Goal: Register for event/course

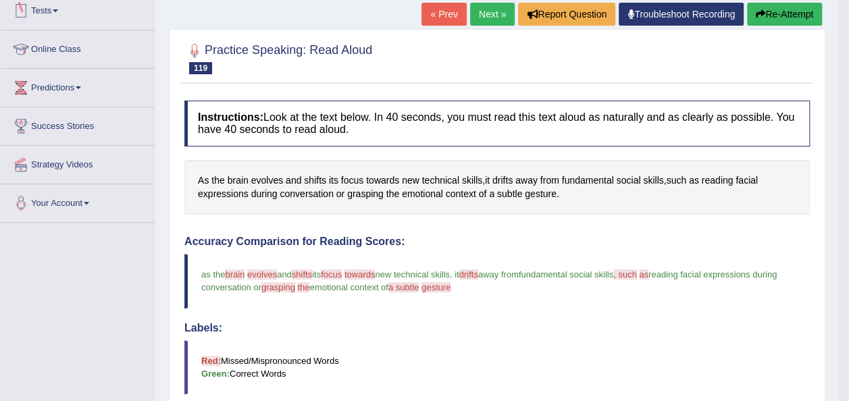
click at [59, 15] on link "Tests" at bounding box center [78, 9] width 154 height 34
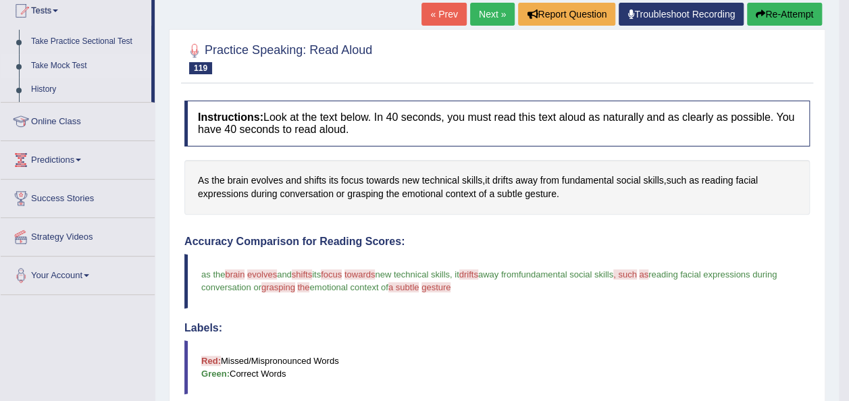
click at [53, 61] on link "Take Mock Test" at bounding box center [88, 66] width 126 height 24
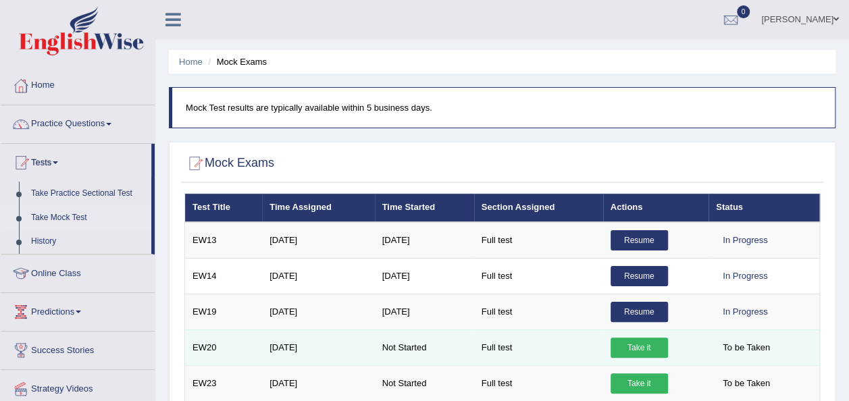
click at [633, 348] on link "Take it" at bounding box center [639, 348] width 57 height 20
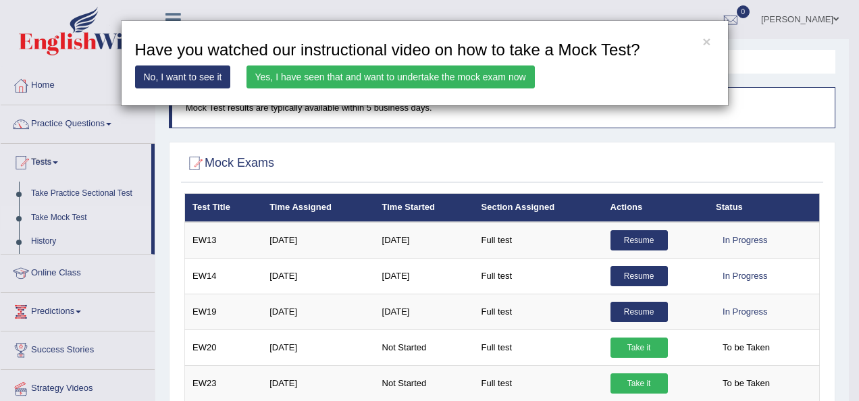
click at [357, 71] on link "Yes, I have seen that and want to undertake the mock exam now" at bounding box center [391, 77] width 288 height 23
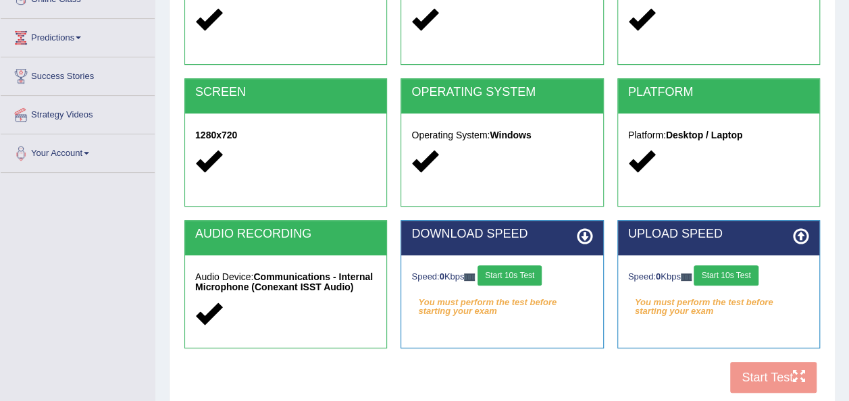
scroll to position [216, 0]
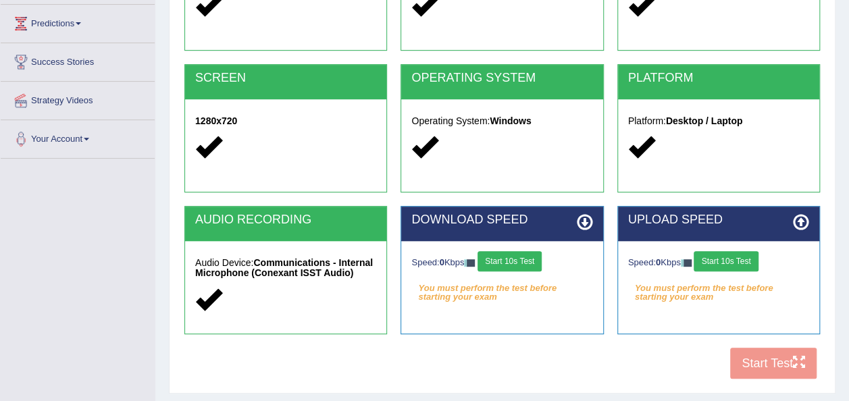
click at [508, 258] on button "Start 10s Test" at bounding box center [510, 261] width 64 height 20
click at [721, 257] on button "Start 10s Test" at bounding box center [726, 261] width 64 height 20
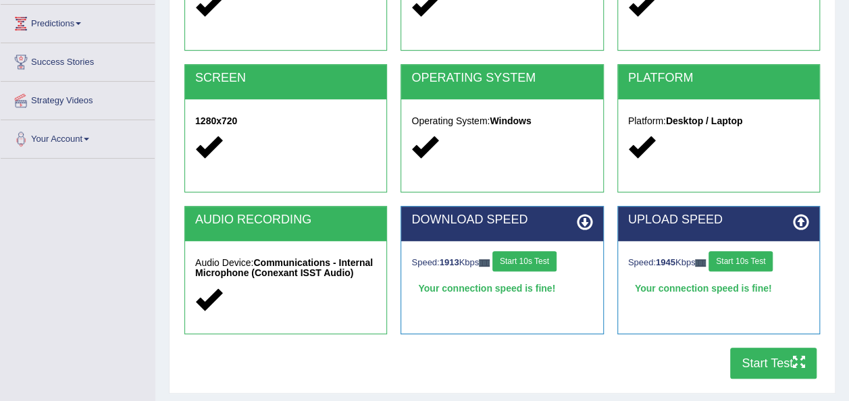
click at [740, 363] on button "Start Test" at bounding box center [773, 363] width 86 height 31
